Goal: Find specific page/section

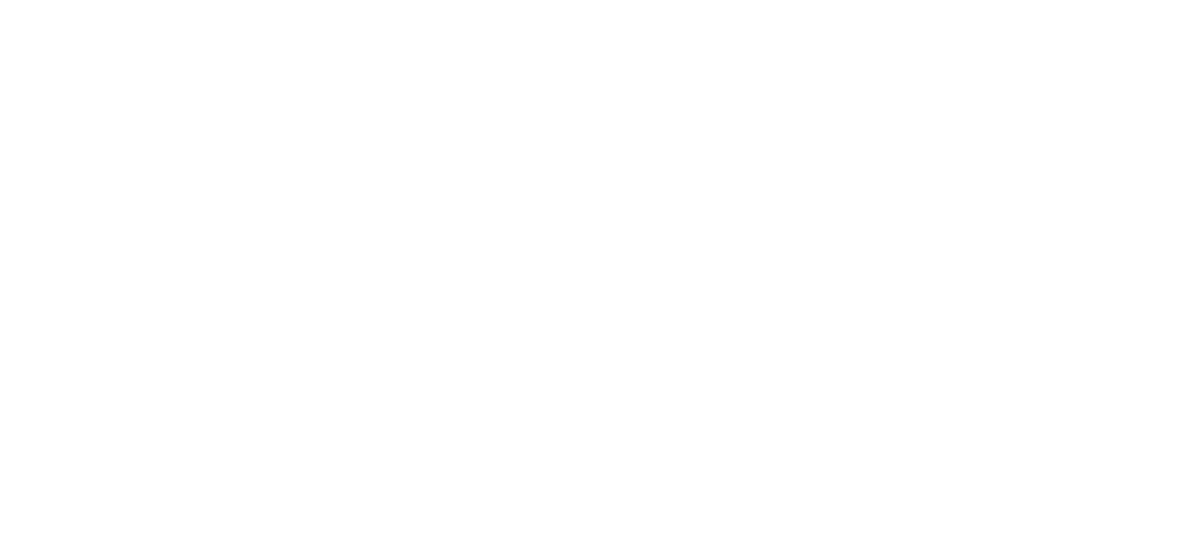
select select
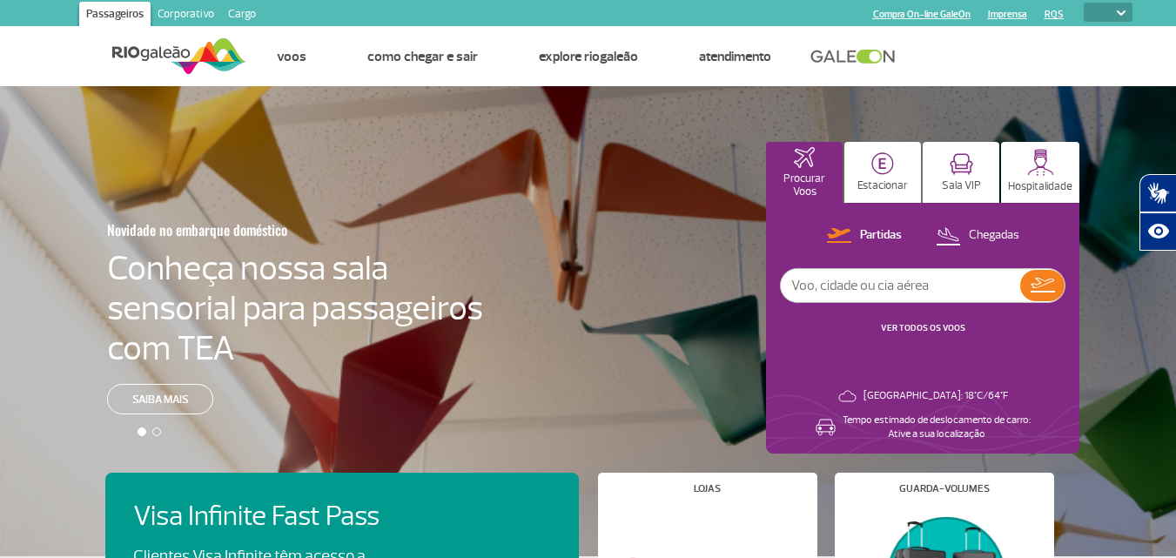
click at [172, 15] on link "Corporativo" at bounding box center [186, 16] width 71 height 28
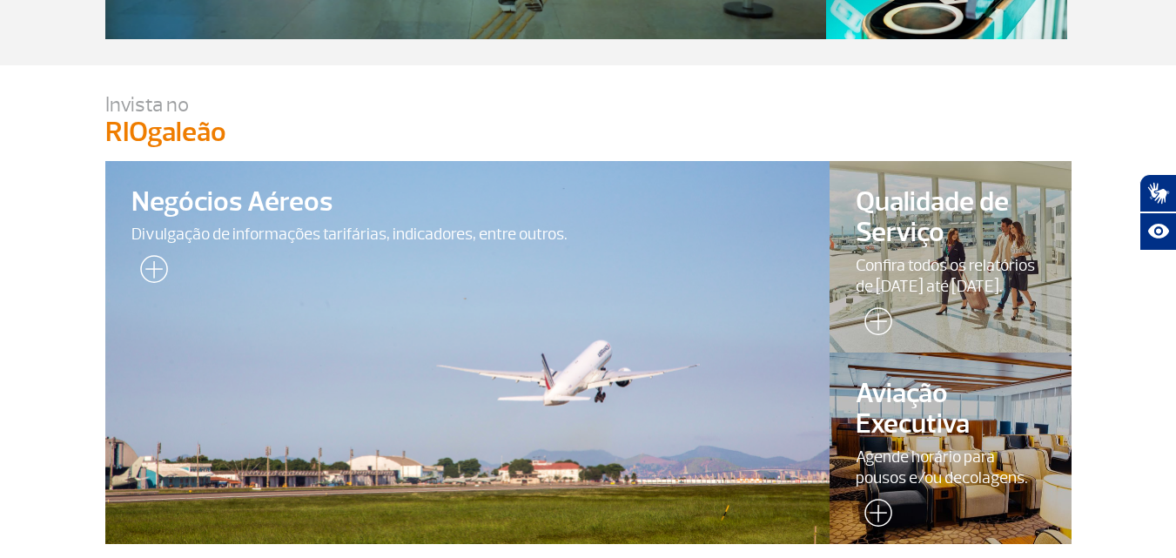
scroll to position [3, 0]
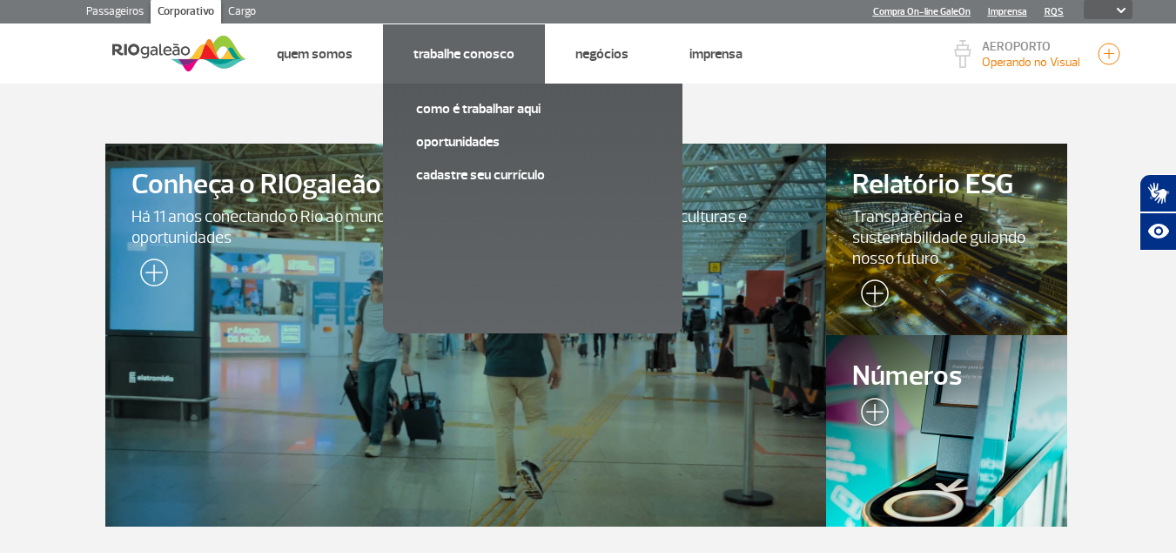
click at [498, 46] on link "Trabalhe Conosco" at bounding box center [464, 53] width 101 height 17
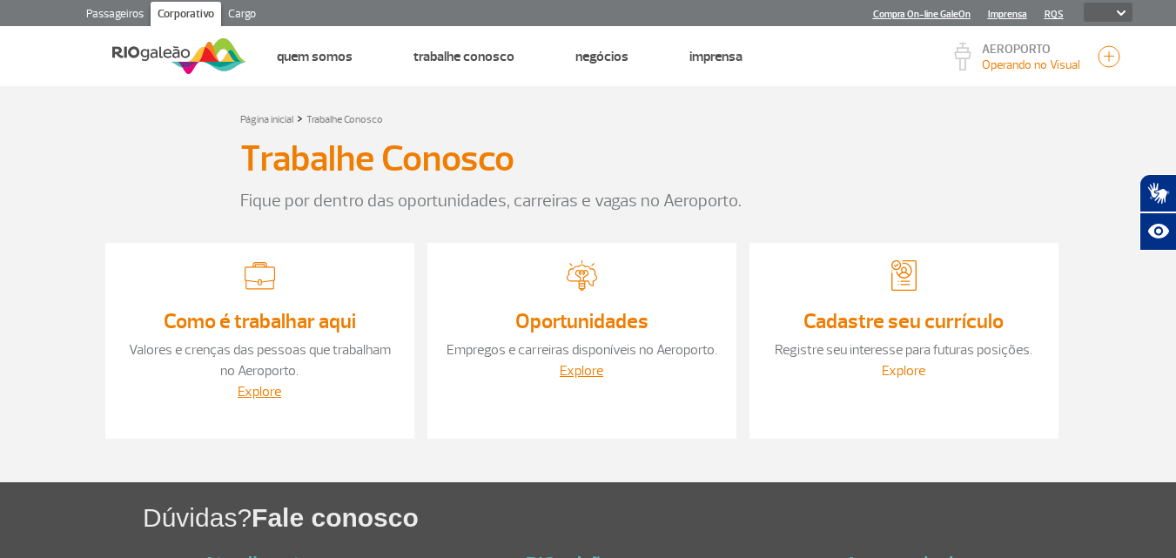
click at [902, 370] on link "Explore" at bounding box center [904, 370] width 44 height 17
